Goal: Information Seeking & Learning: Learn about a topic

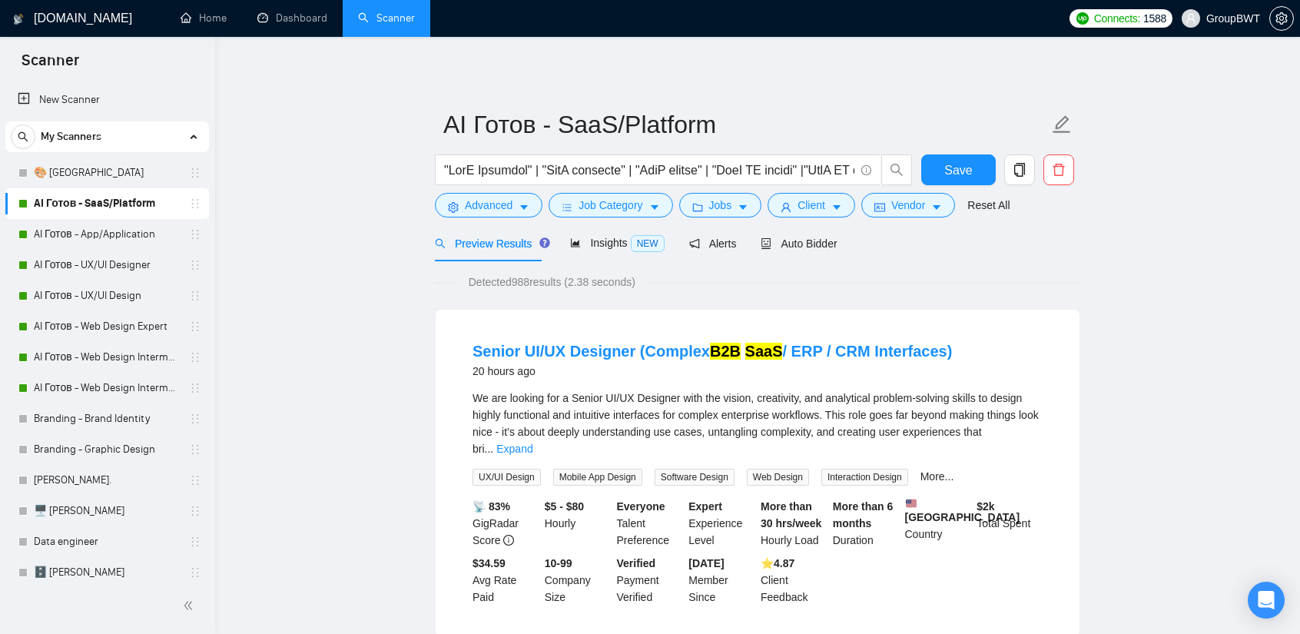
click at [274, 22] on link "Dashboard" at bounding box center [292, 18] width 70 height 13
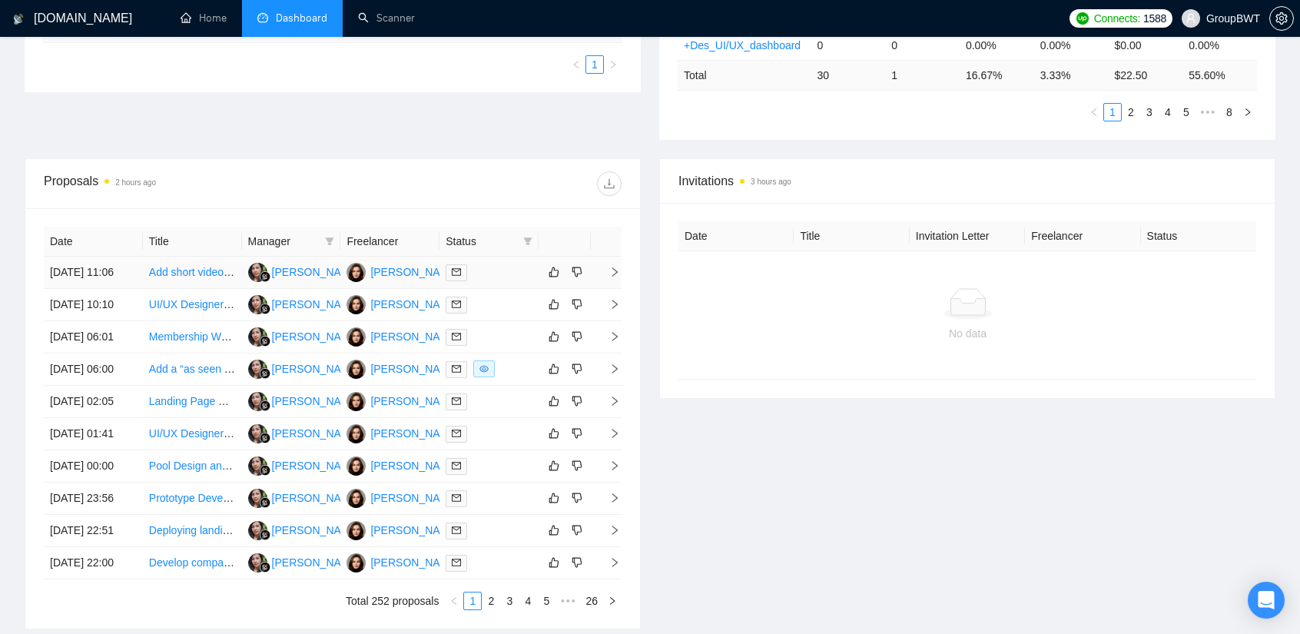
scroll to position [461, 0]
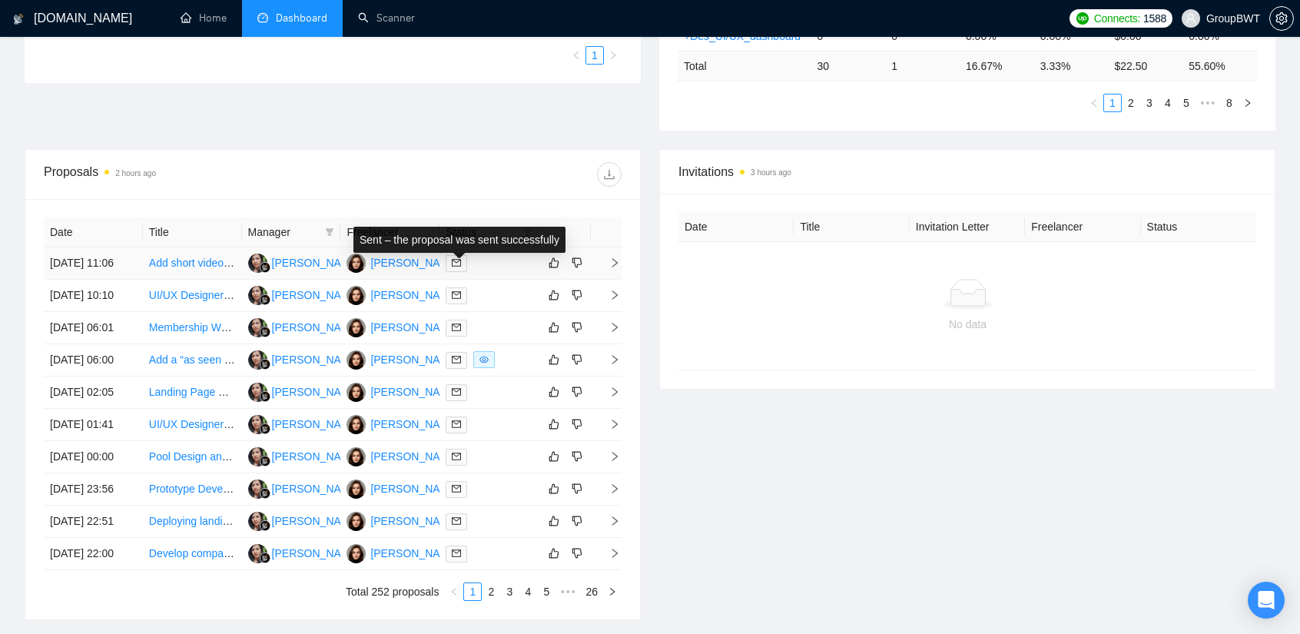
click at [466, 260] on span at bounding box center [457, 263] width 22 height 17
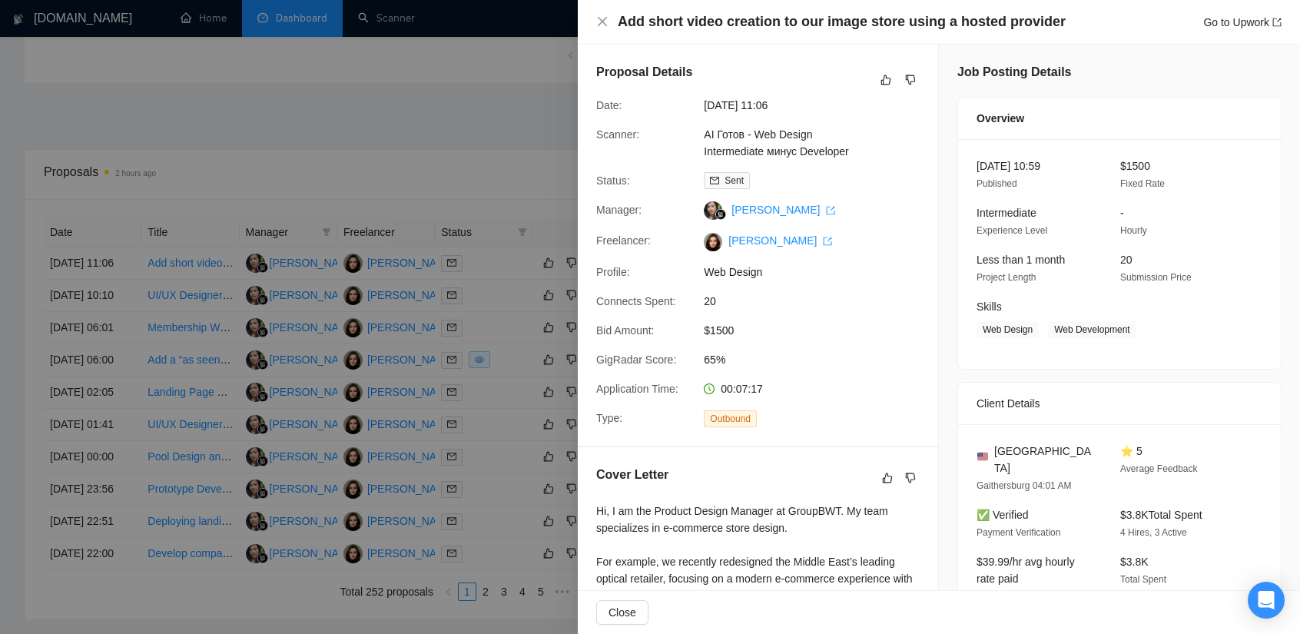
click at [383, 149] on div at bounding box center [650, 317] width 1300 height 634
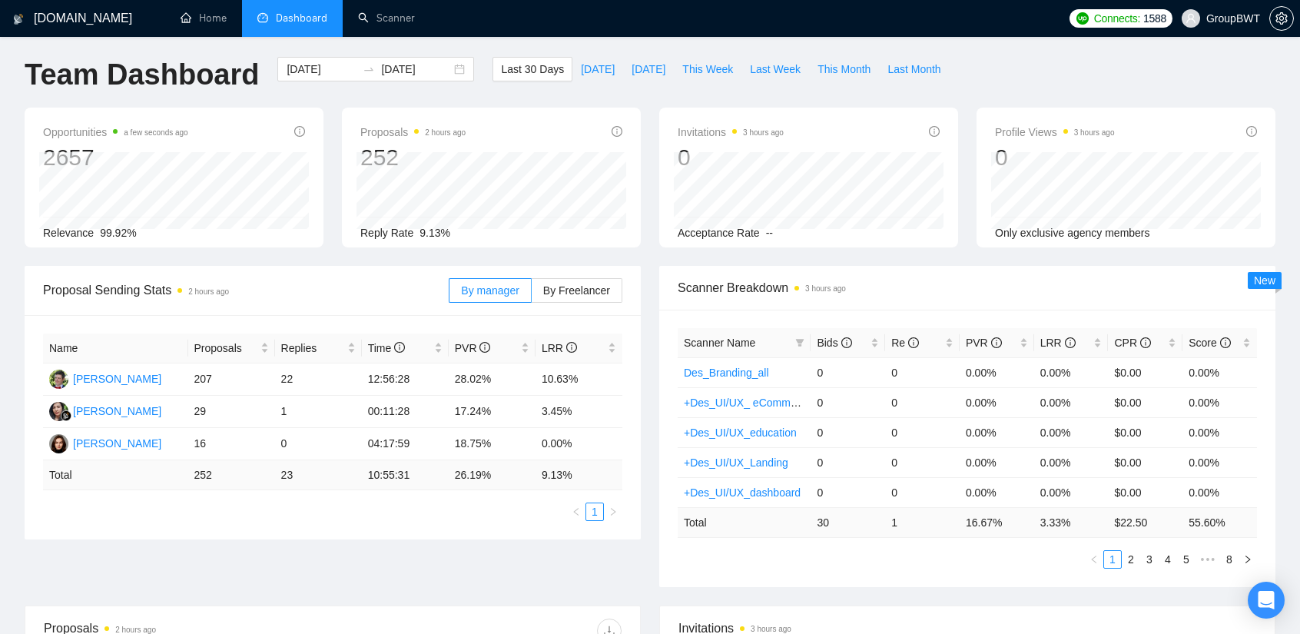
scroll to position [0, 0]
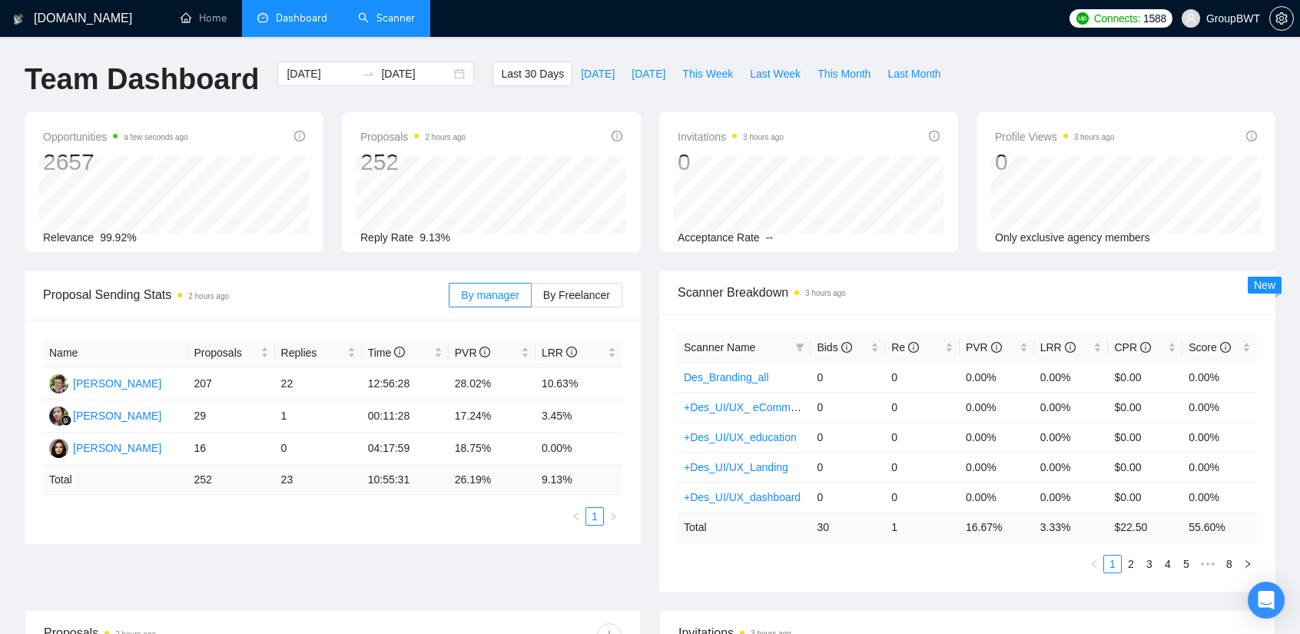
click at [386, 15] on link "Scanner" at bounding box center [386, 18] width 57 height 13
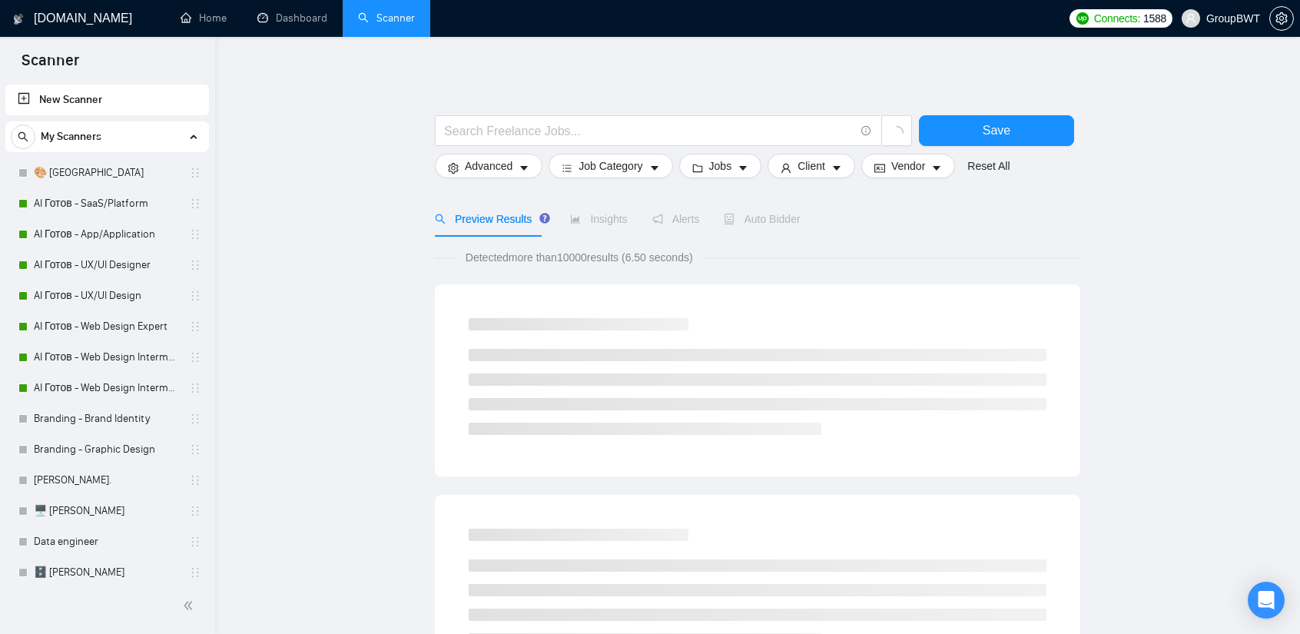
click at [64, 25] on h1 "[DOMAIN_NAME]" at bounding box center [83, 18] width 98 height 37
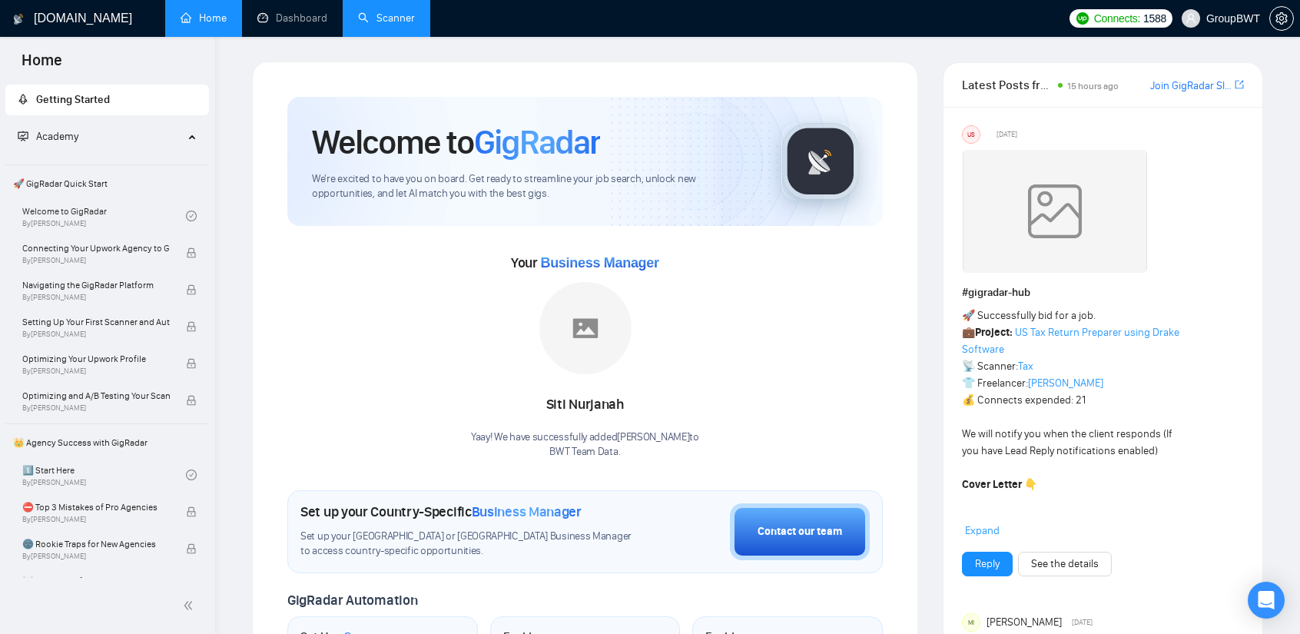
click at [300, 24] on link "Dashboard" at bounding box center [292, 18] width 70 height 13
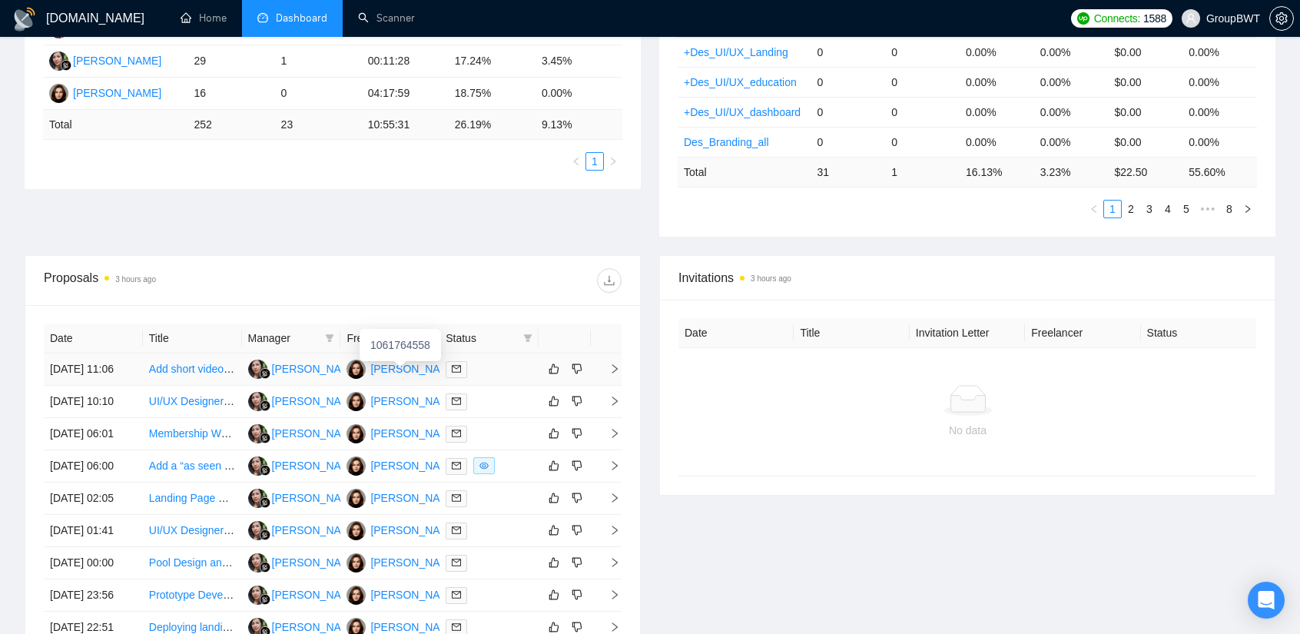
scroll to position [230, 0]
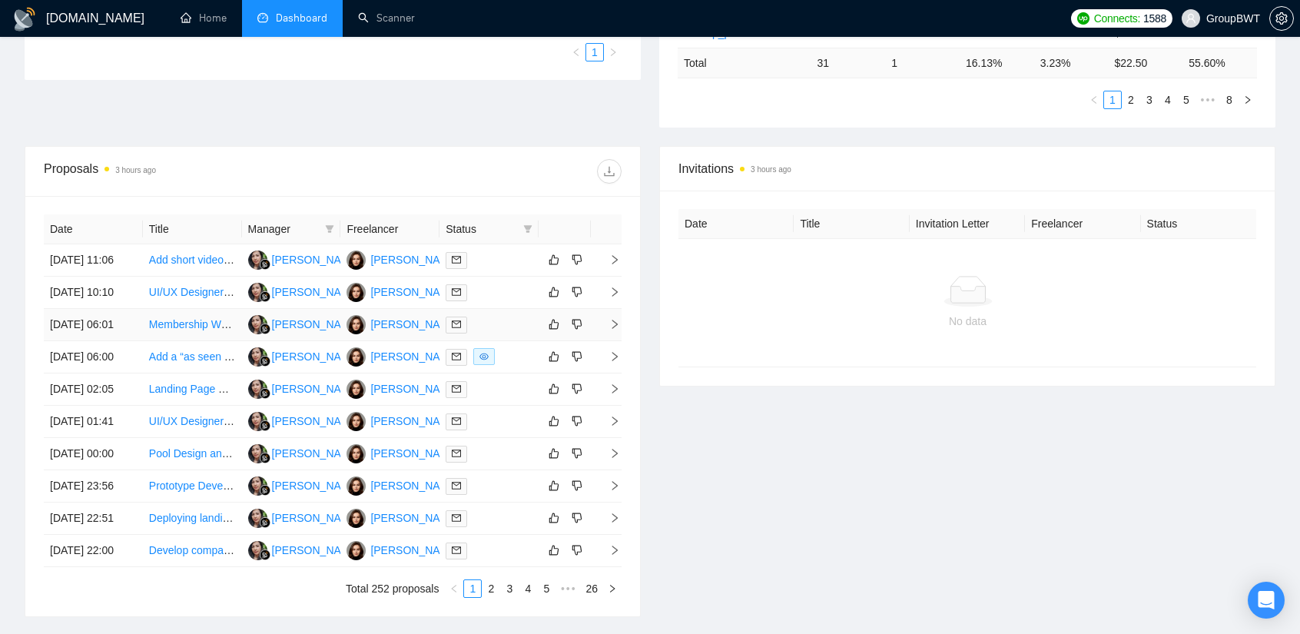
scroll to position [495, 0]
